Goal: Task Accomplishment & Management: Use online tool/utility

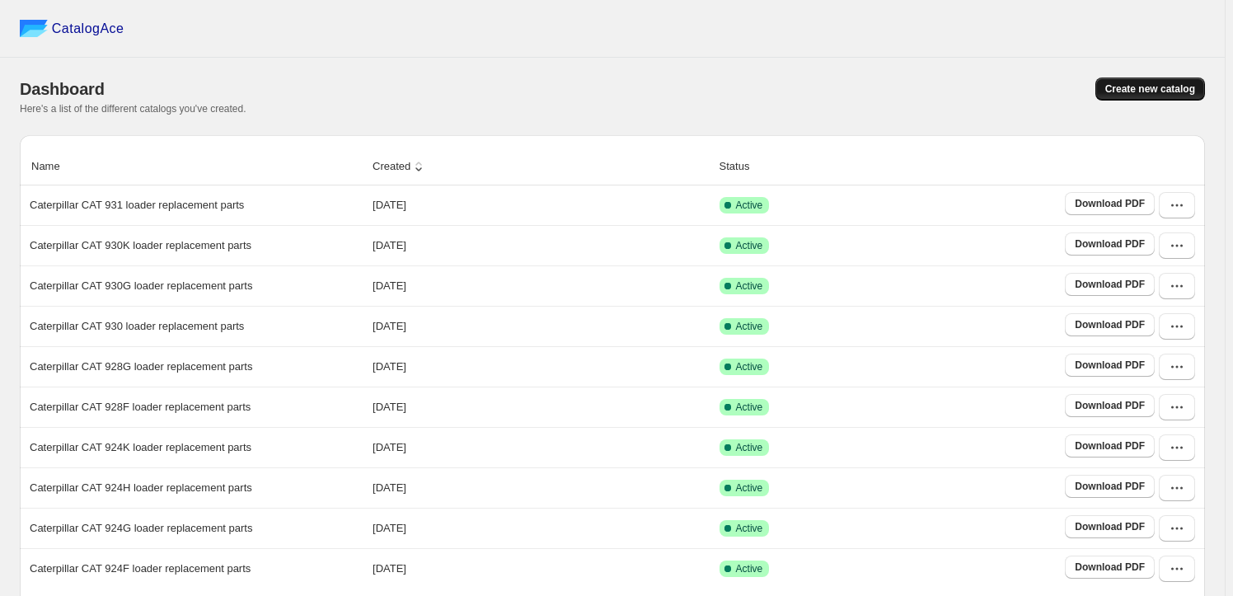
click at [1190, 88] on span "Create new catalog" at bounding box center [1150, 88] width 90 height 13
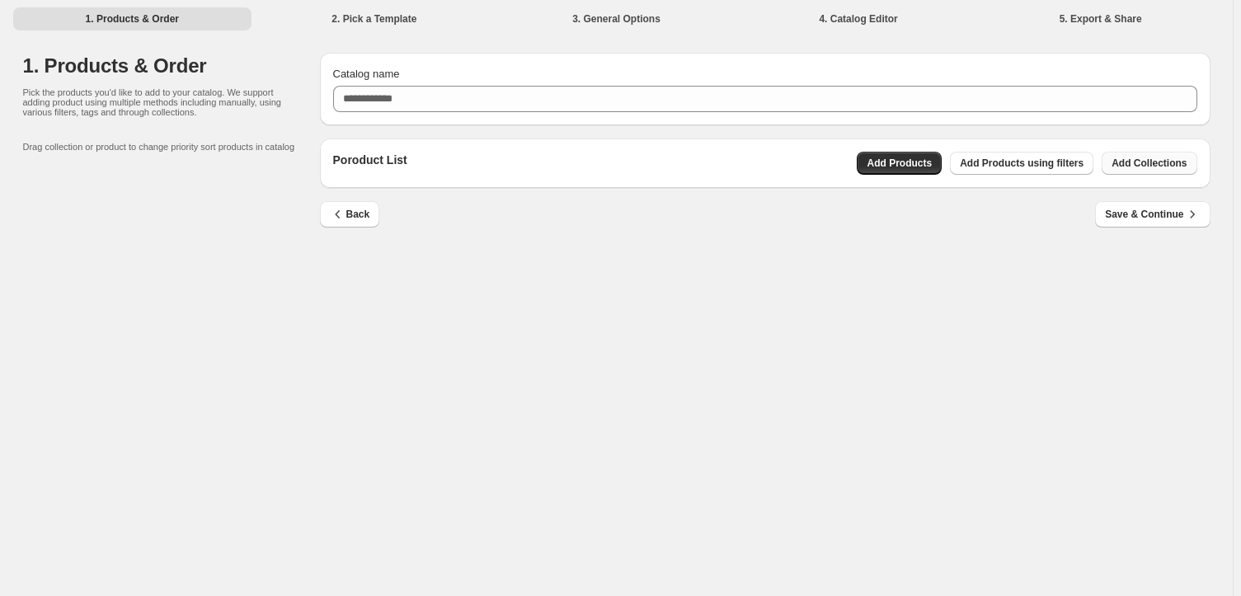
click at [1150, 158] on span "Add Collections" at bounding box center [1148, 163] width 75 height 13
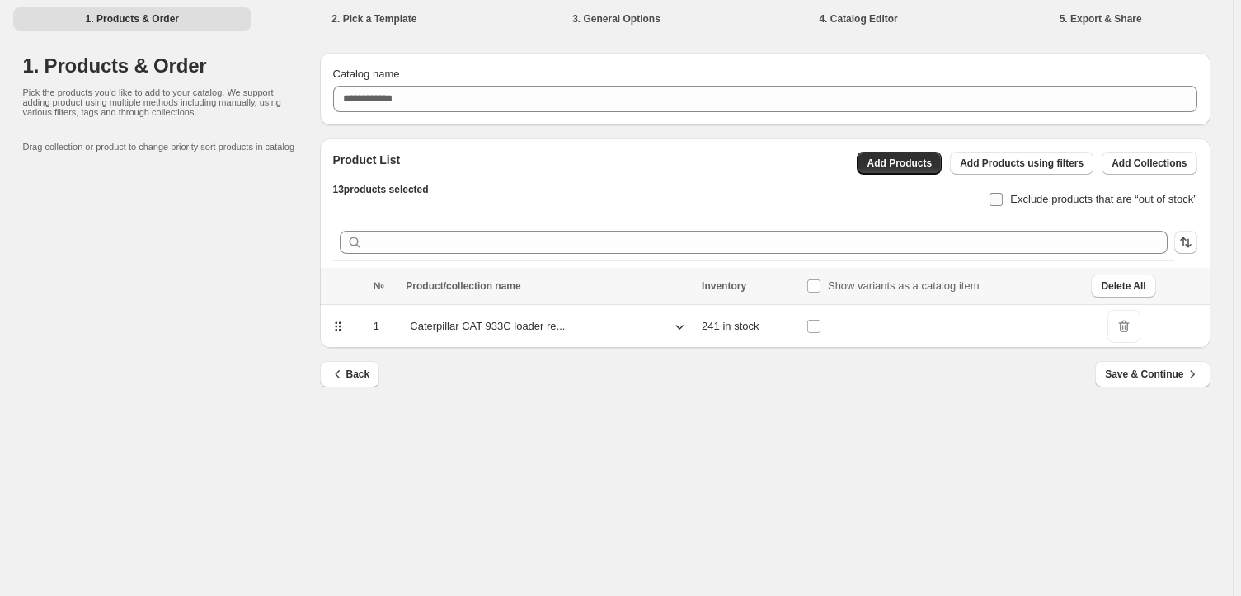
click at [1063, 196] on span "Exclude products that are “out of stock”" at bounding box center [1103, 199] width 186 height 12
click at [1190, 378] on icon "button" at bounding box center [1192, 373] width 4 height 7
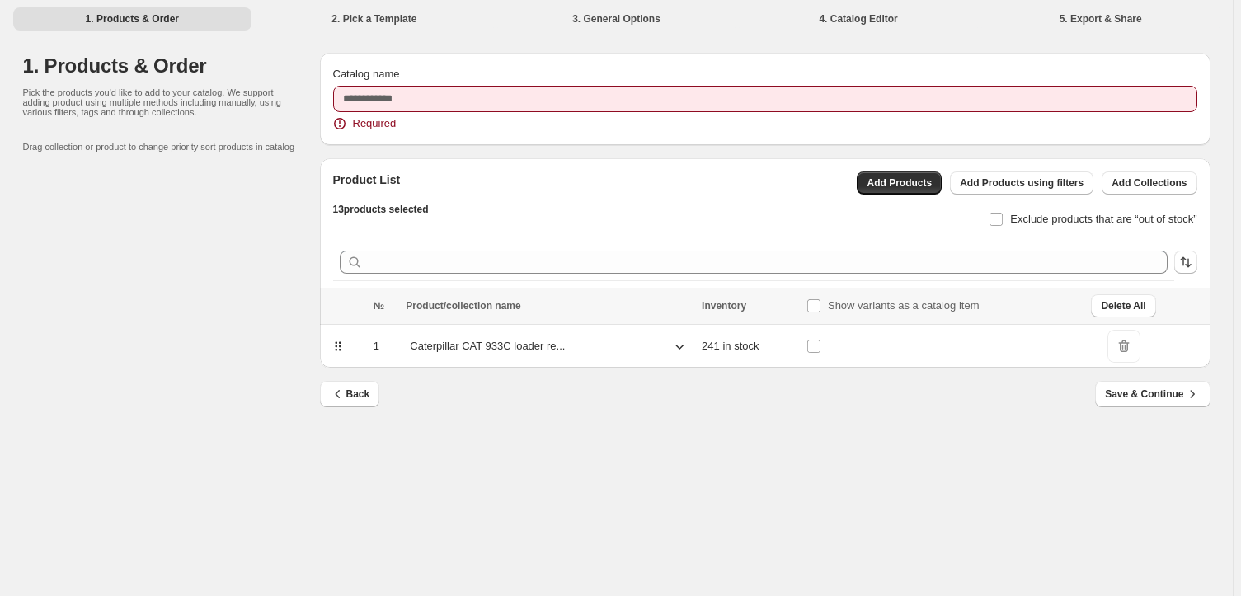
click at [472, 83] on div "Catalog name Required" at bounding box center [765, 99] width 864 height 66
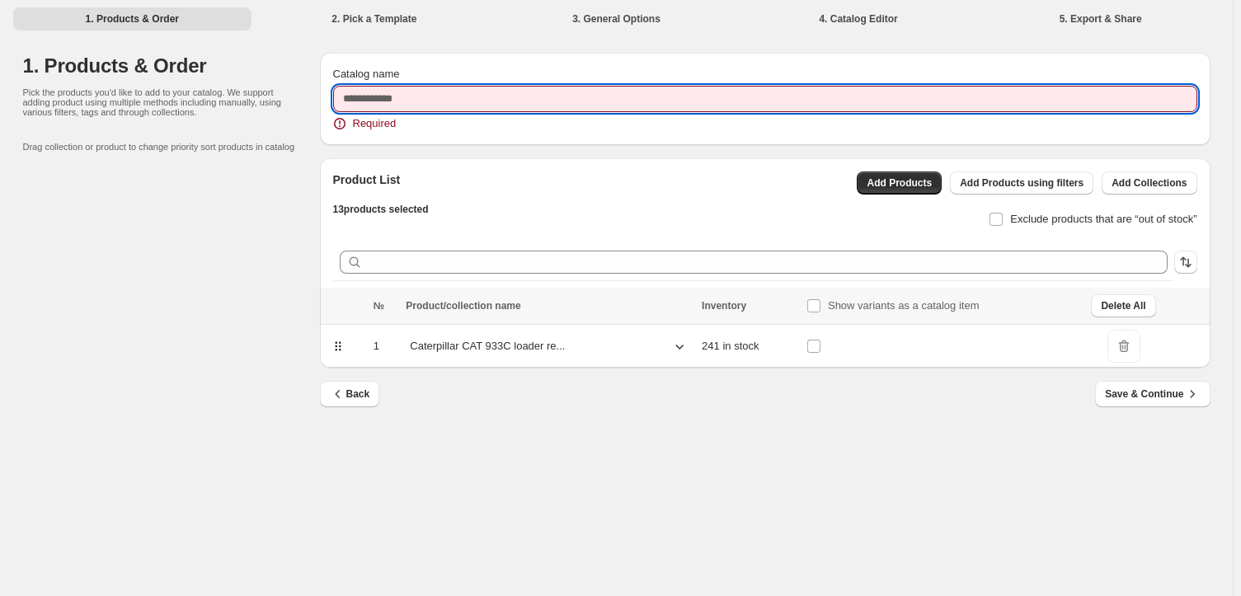
click at [472, 95] on input "Catalog name" at bounding box center [765, 99] width 864 height 26
paste input "**********"
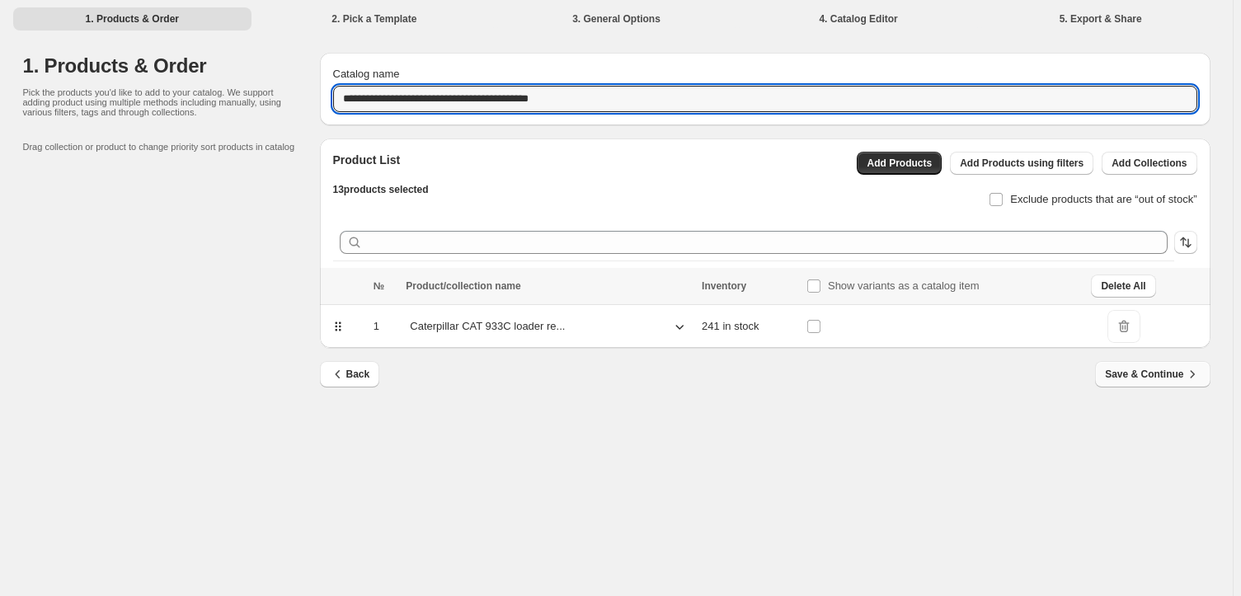
type input "**********"
click at [1185, 361] on button "Save & Continue" at bounding box center [1152, 374] width 115 height 26
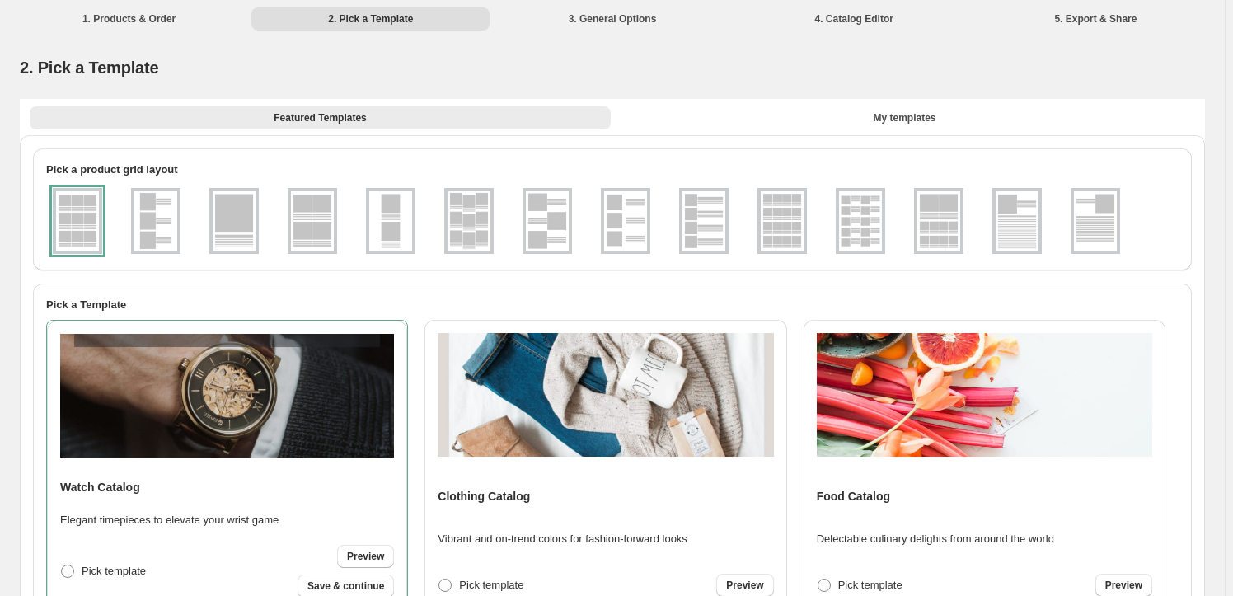
click at [876, 221] on img at bounding box center [860, 220] width 43 height 59
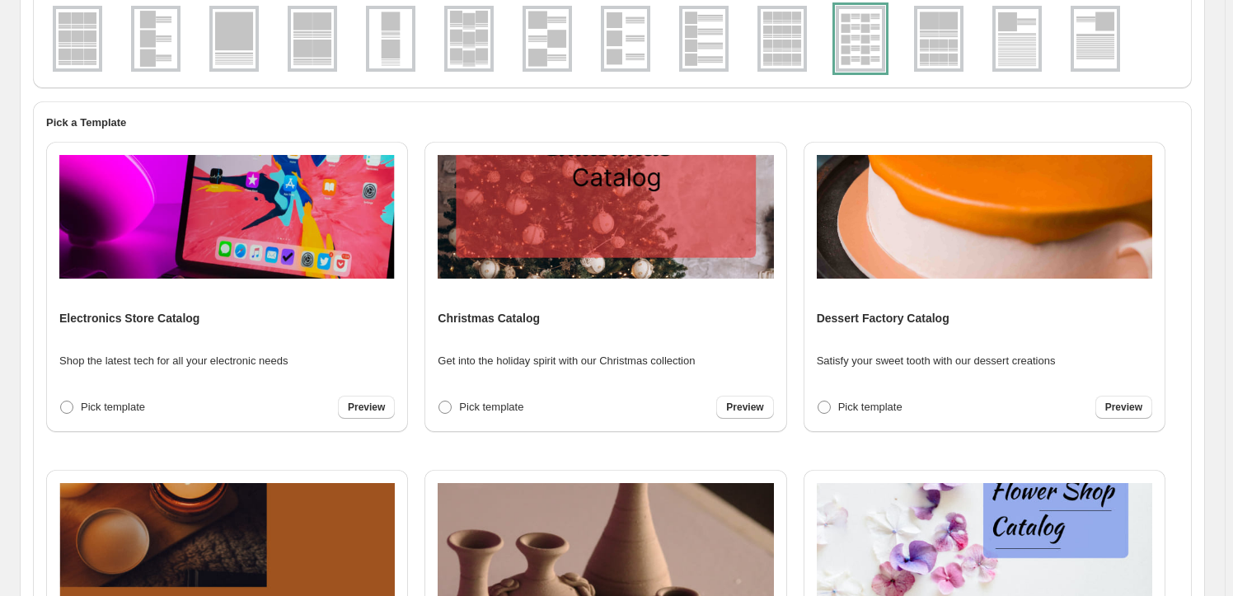
scroll to position [299, 0]
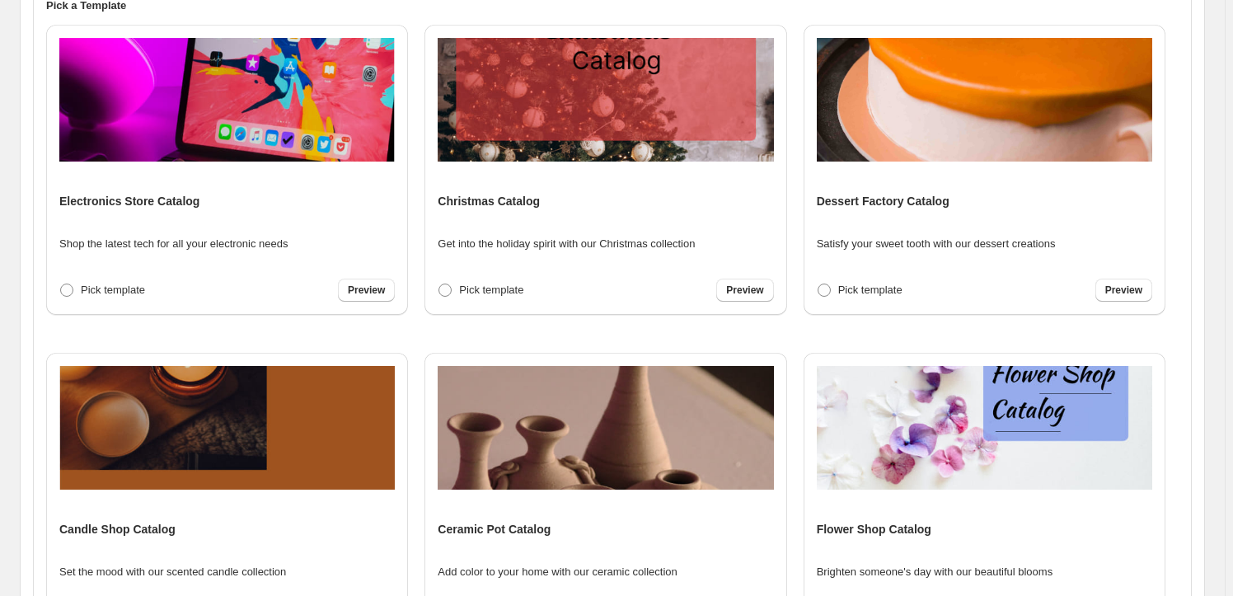
click at [205, 263] on div "Electronics Store Catalog Shop the latest tech for all your electronic needs Pi…" at bounding box center [227, 170] width 336 height 264
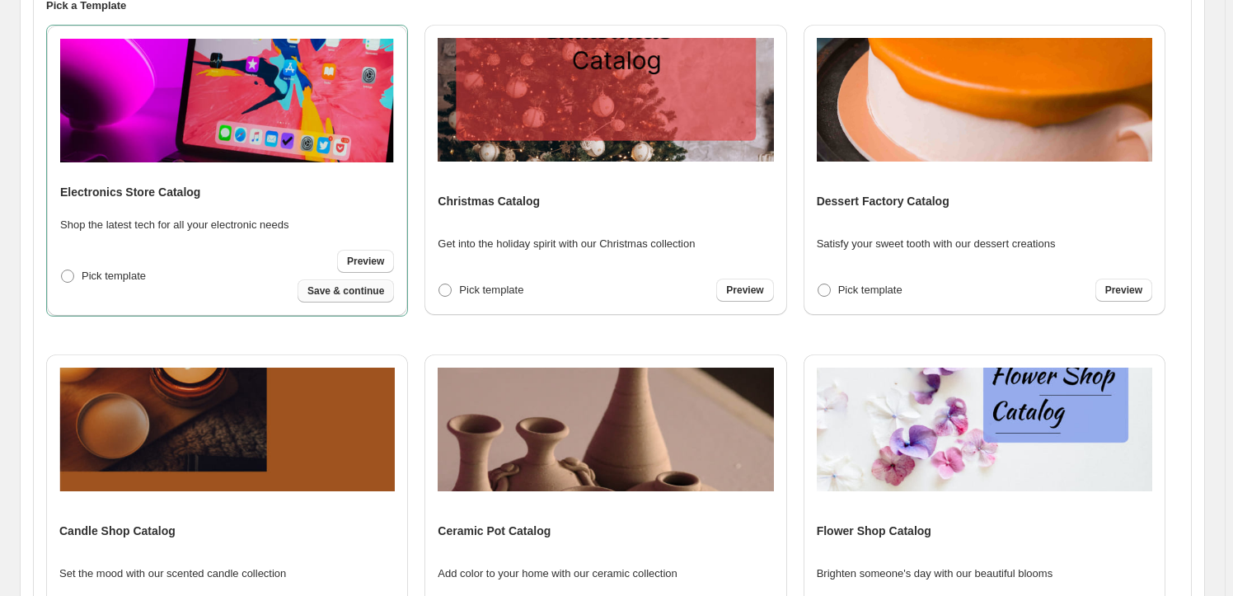
click at [361, 291] on span "Save & continue" at bounding box center [345, 290] width 77 height 13
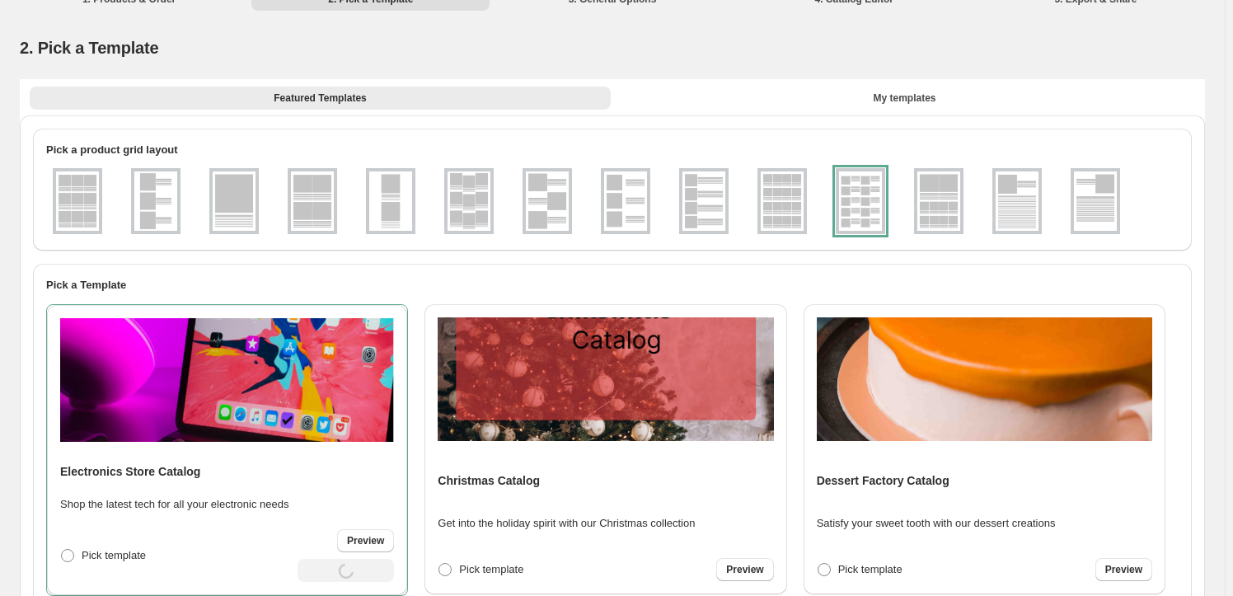
select select "**********"
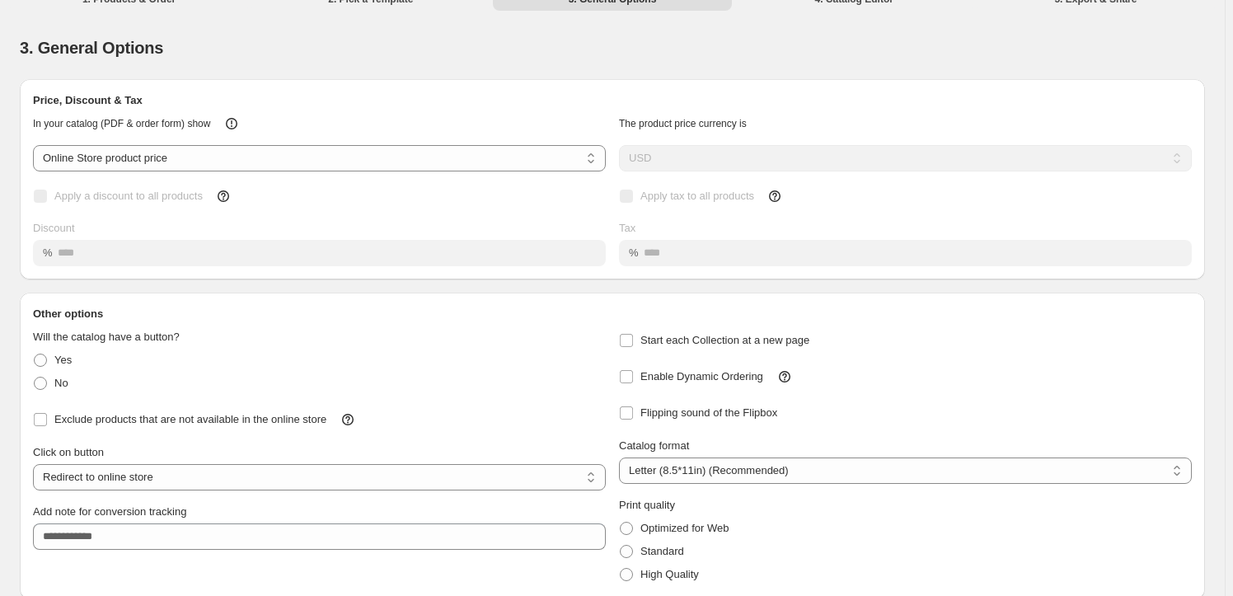
scroll to position [0, 0]
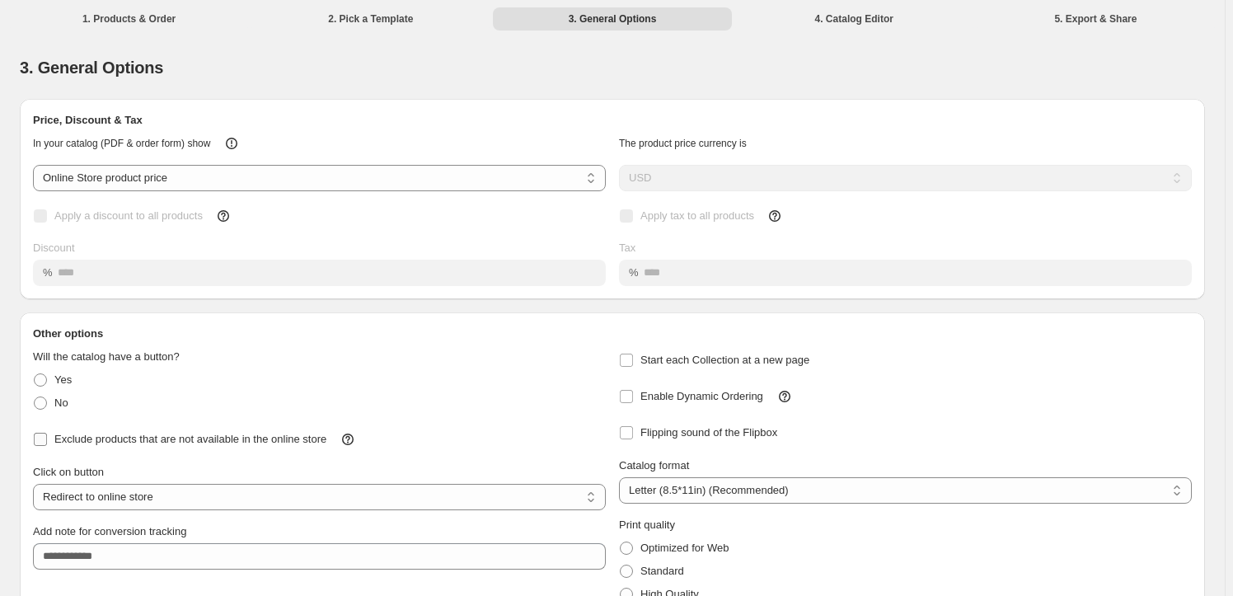
click at [214, 444] on span "Exclude products that are not available in the online store" at bounding box center [190, 439] width 272 height 12
click at [687, 394] on span "Enable Dynamic Ordering" at bounding box center [702, 396] width 123 height 12
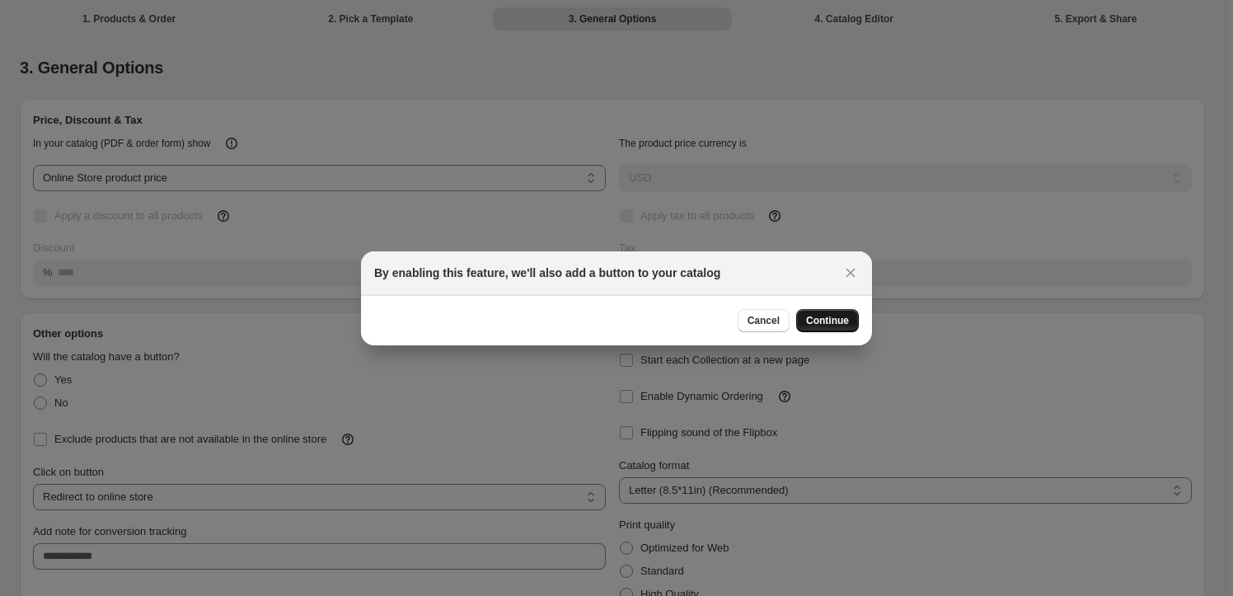
click at [816, 316] on span "Continue" at bounding box center [827, 320] width 43 height 13
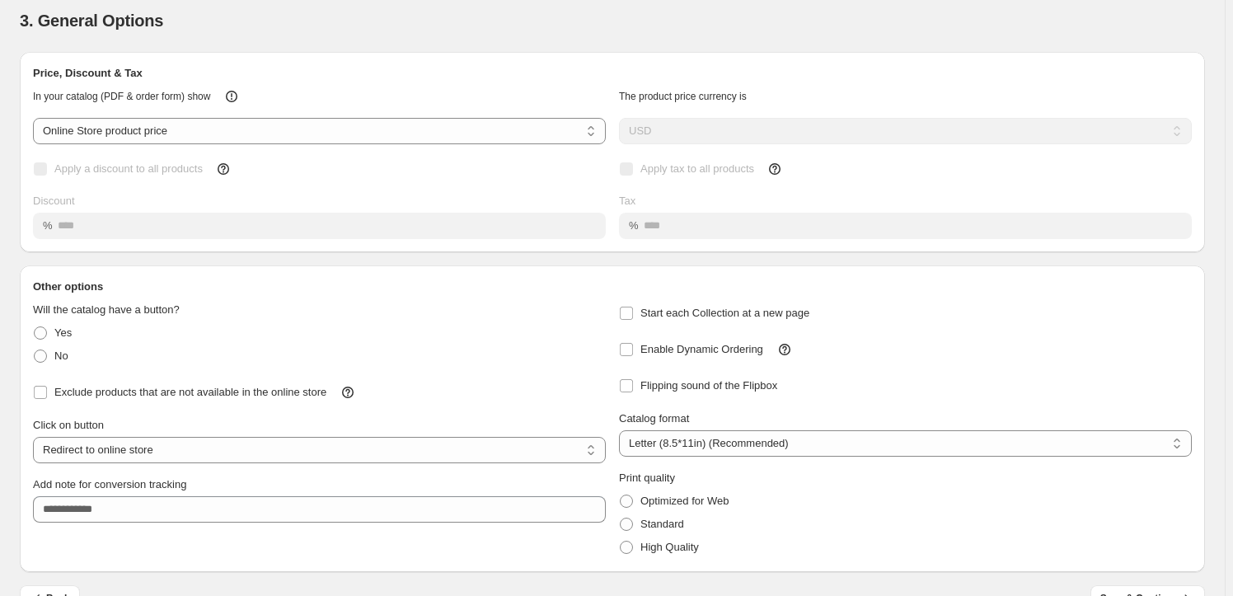
scroll to position [83, 0]
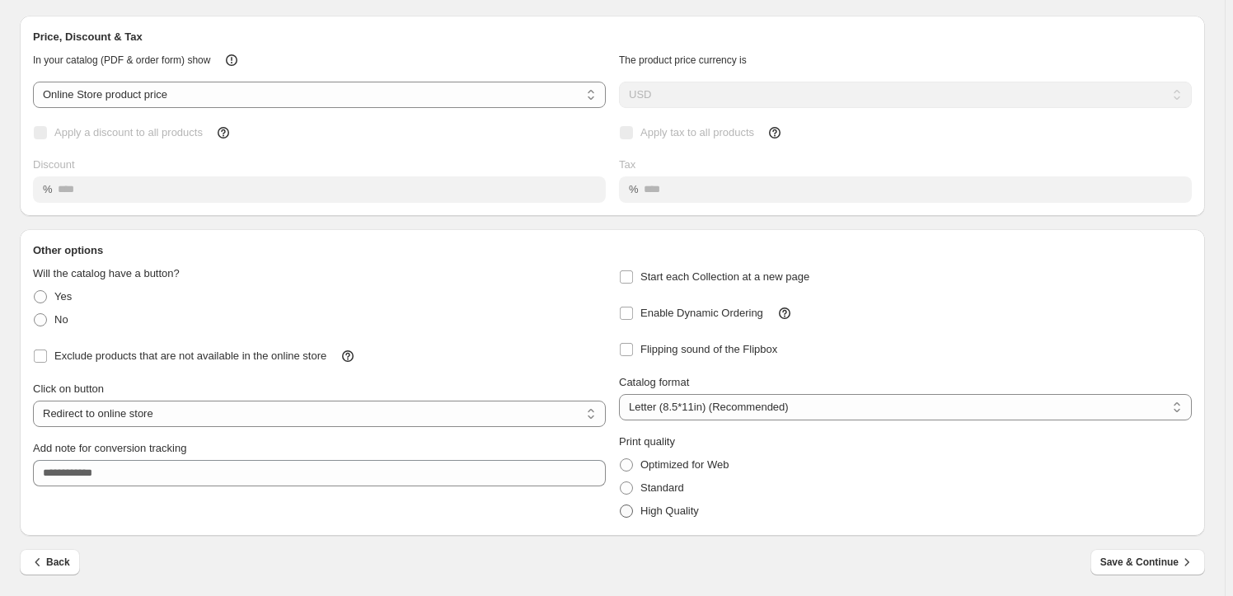
click at [649, 512] on span "High Quality" at bounding box center [670, 510] width 59 height 12
click at [1180, 555] on span "Save & Continue" at bounding box center [1147, 562] width 95 height 16
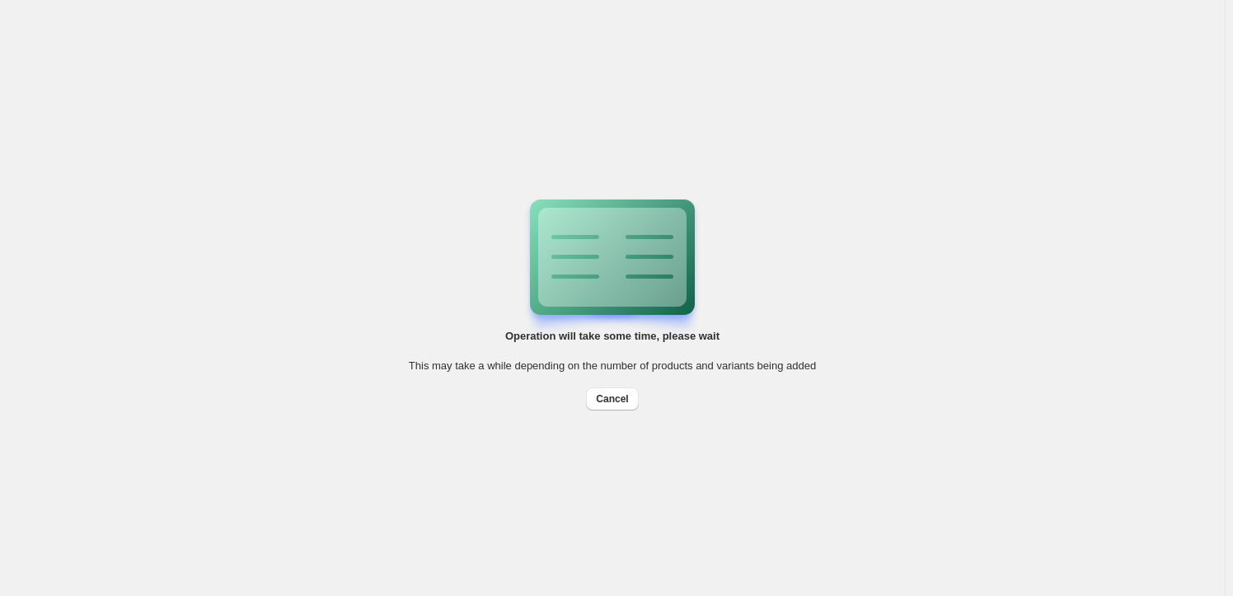
scroll to position [0, 0]
